Goal: Check status: Check status

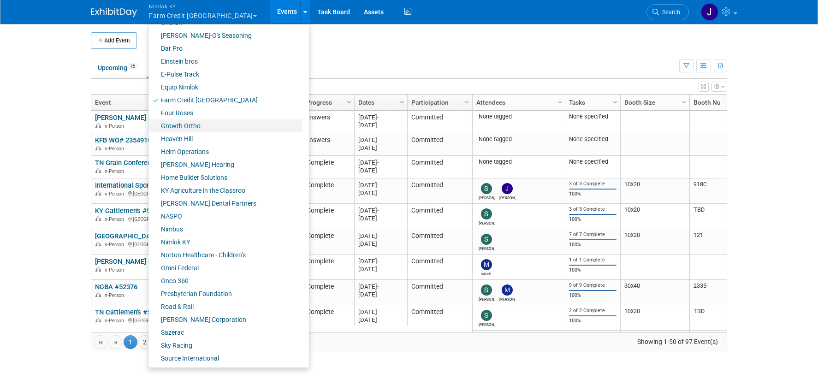
scroll to position [236, 0]
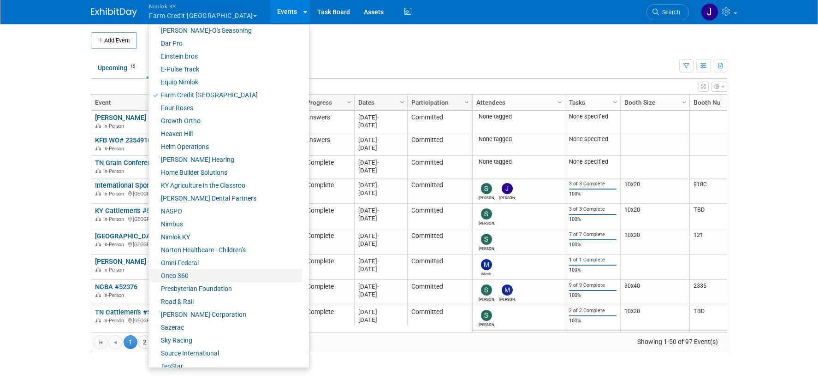
click at [200, 275] on link "Onco 360" at bounding box center [225, 275] width 154 height 13
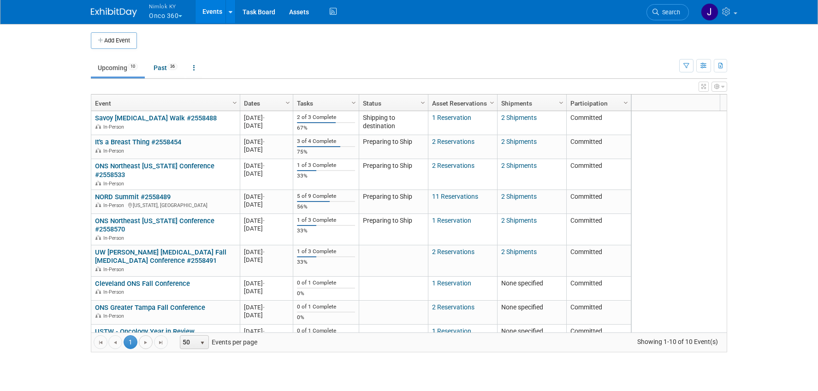
click at [150, 343] on link "Go to the next page" at bounding box center [146, 342] width 14 height 14
click at [163, 71] on link "Past 36" at bounding box center [166, 68] width 38 height 18
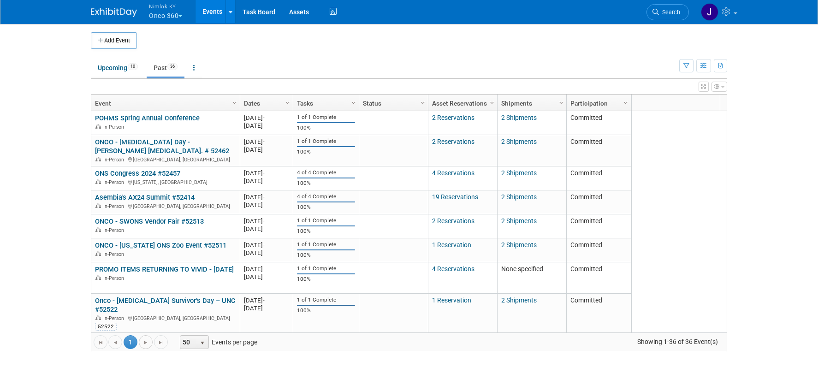
click at [148, 341] on span "Go to the next page" at bounding box center [145, 342] width 7 height 7
click at [147, 339] on span "Go to the next page" at bounding box center [145, 342] width 7 height 7
click at [159, 342] on span "Go to the last page" at bounding box center [160, 342] width 7 height 7
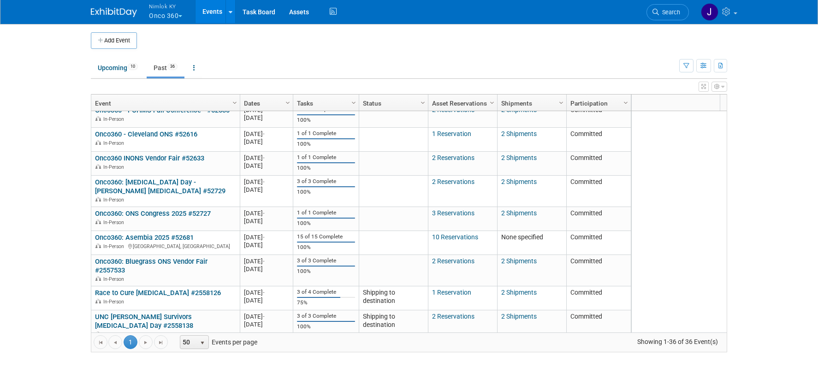
scroll to position [760, 0]
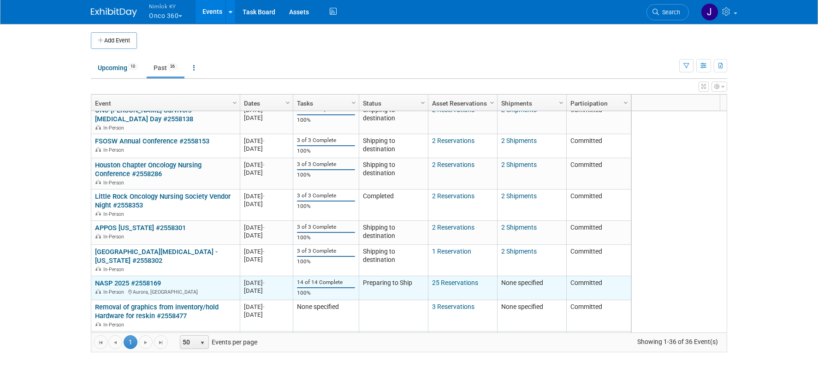
click at [131, 279] on link "NASP 2025 #2558169" at bounding box center [128, 283] width 66 height 8
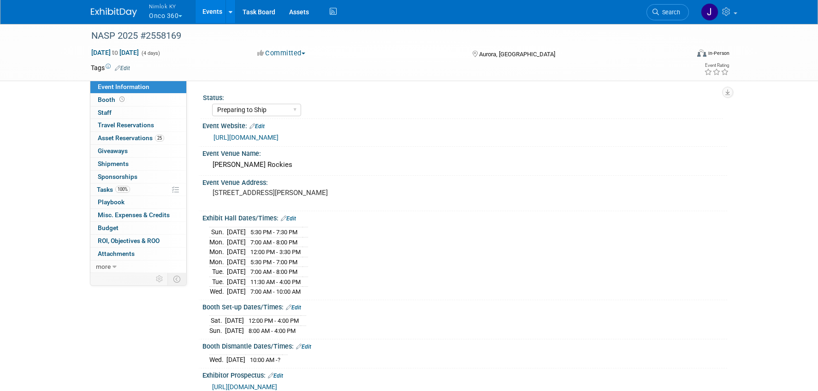
select select "Preparing to Ship"
click at [219, 11] on link "Events" at bounding box center [213, 11] width 34 height 23
